Goal: Information Seeking & Learning: Learn about a topic

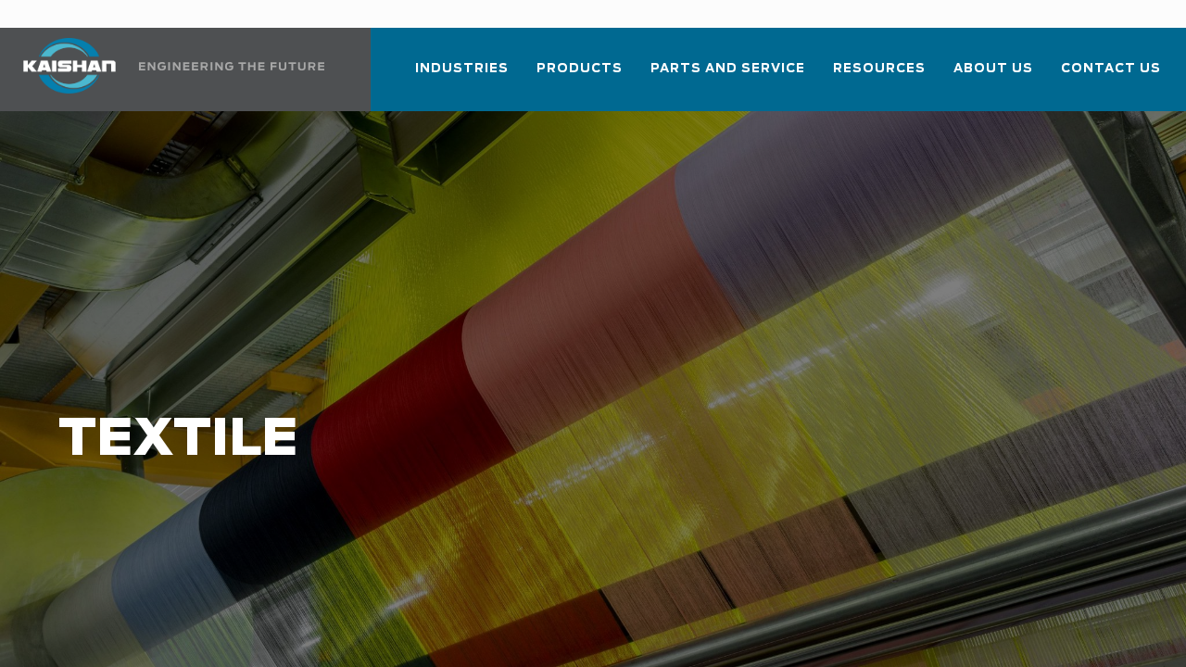
scroll to position [93, 0]
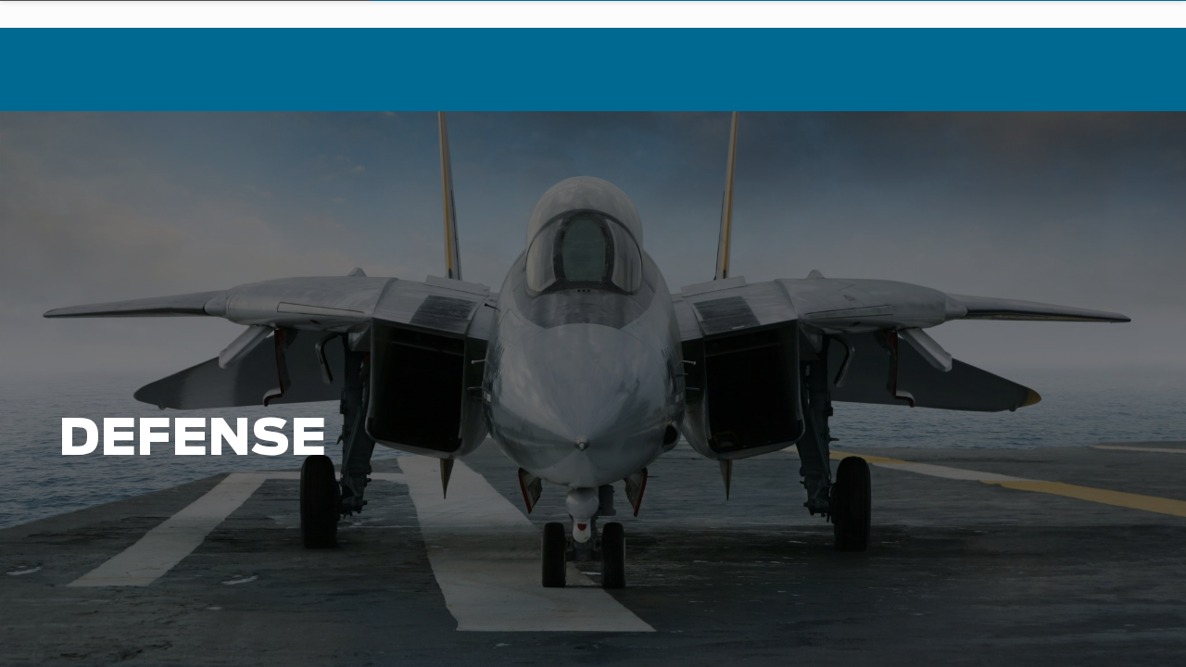
scroll to position [93, 0]
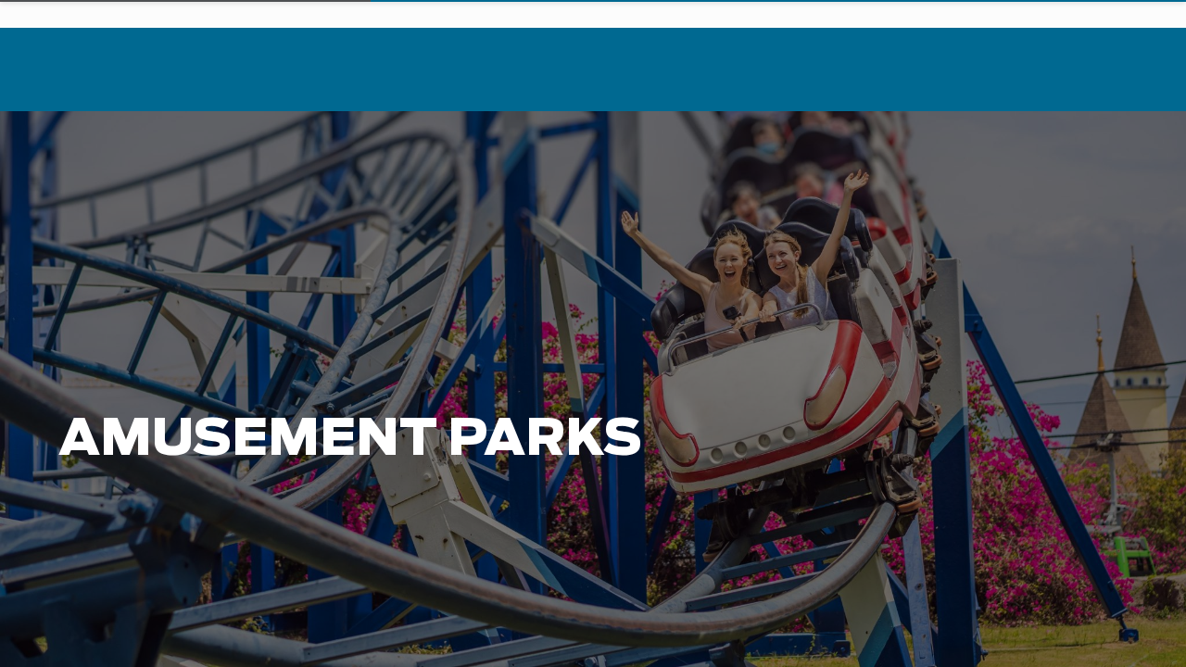
scroll to position [93, 0]
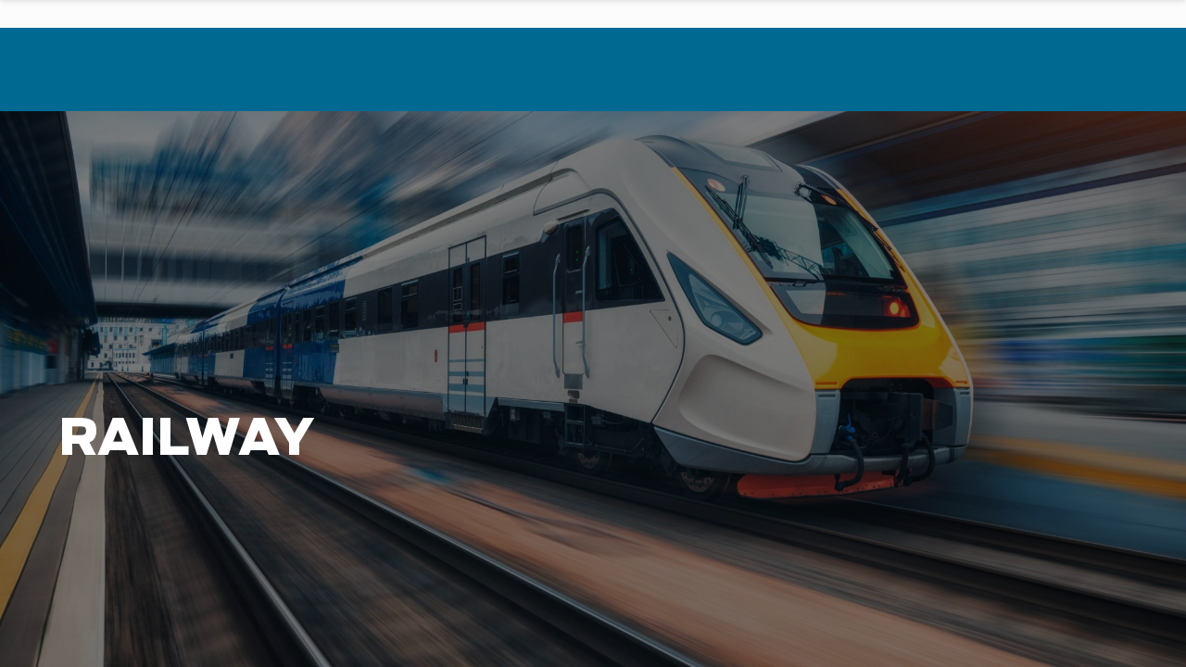
scroll to position [93, 0]
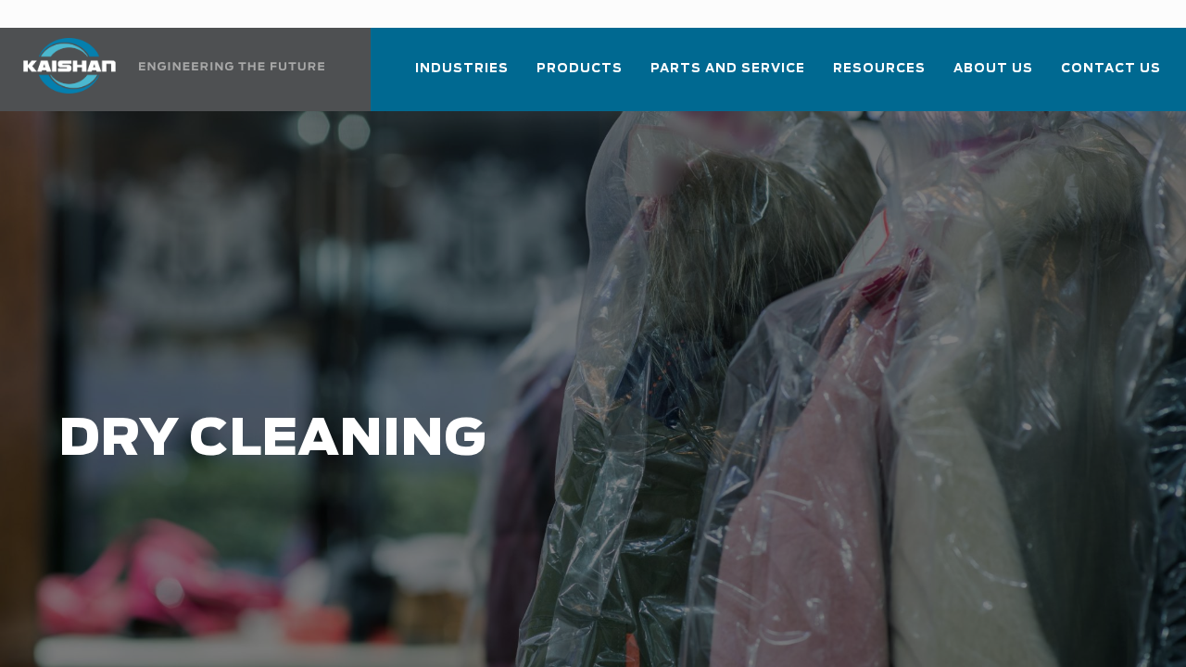
scroll to position [93, 0]
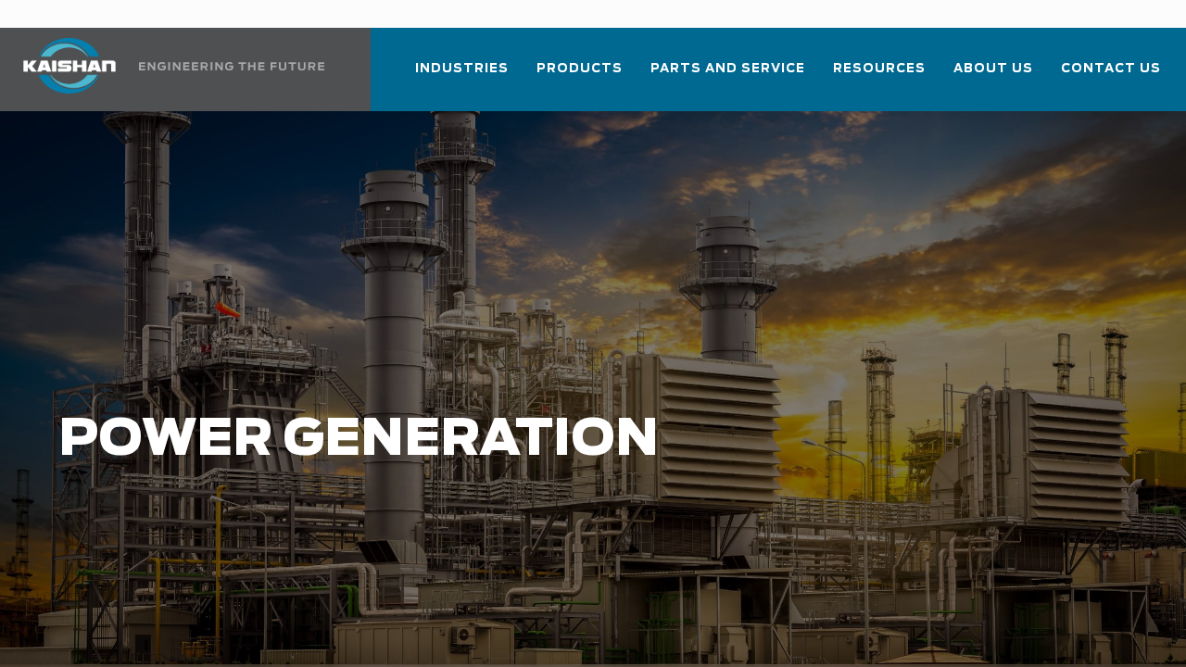
scroll to position [93, 0]
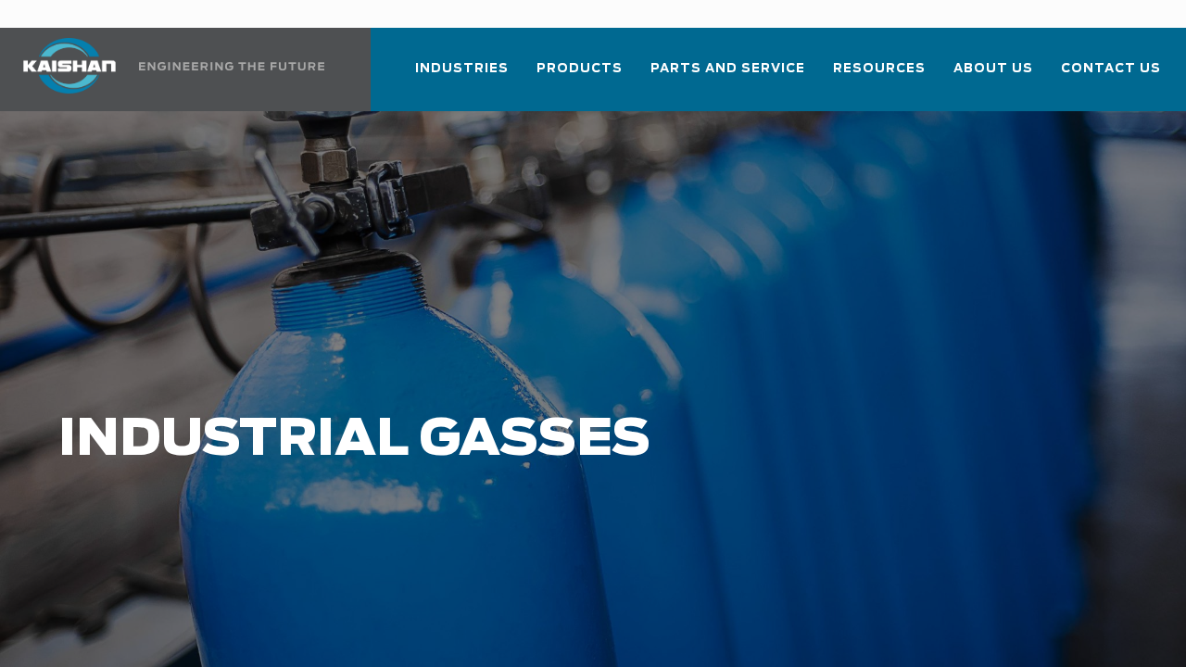
scroll to position [93, 0]
